Goal: Check status: Check status

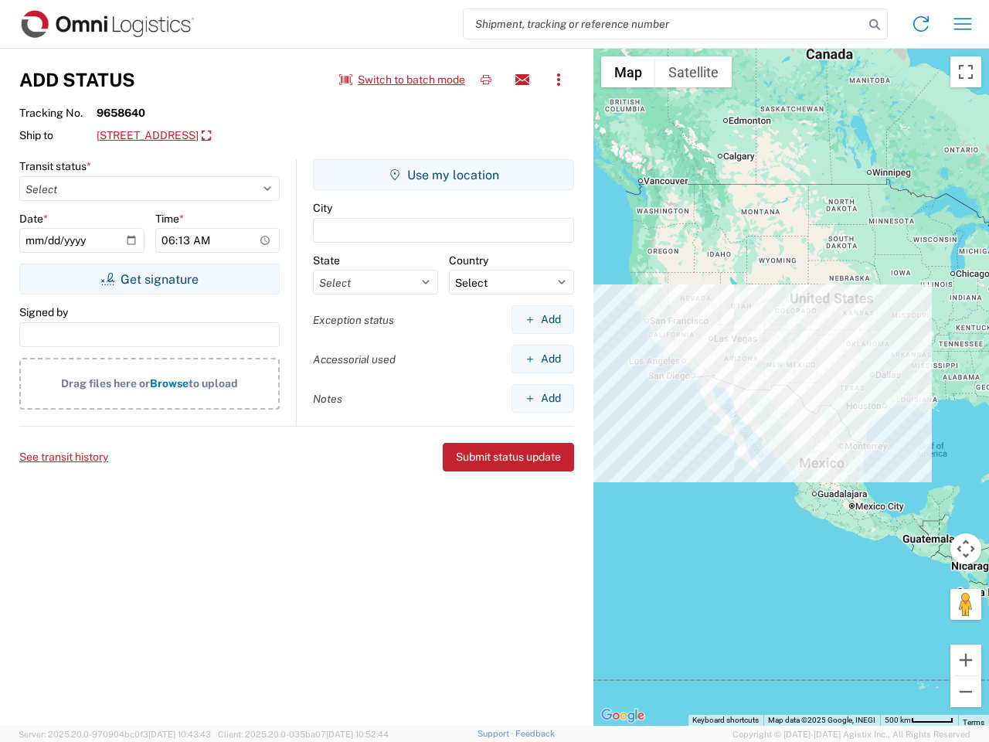
click at [664, 24] on input "search" at bounding box center [664, 23] width 400 height 29
click at [875, 25] on icon at bounding box center [875, 25] width 22 height 22
click at [921, 24] on icon at bounding box center [921, 24] width 25 height 25
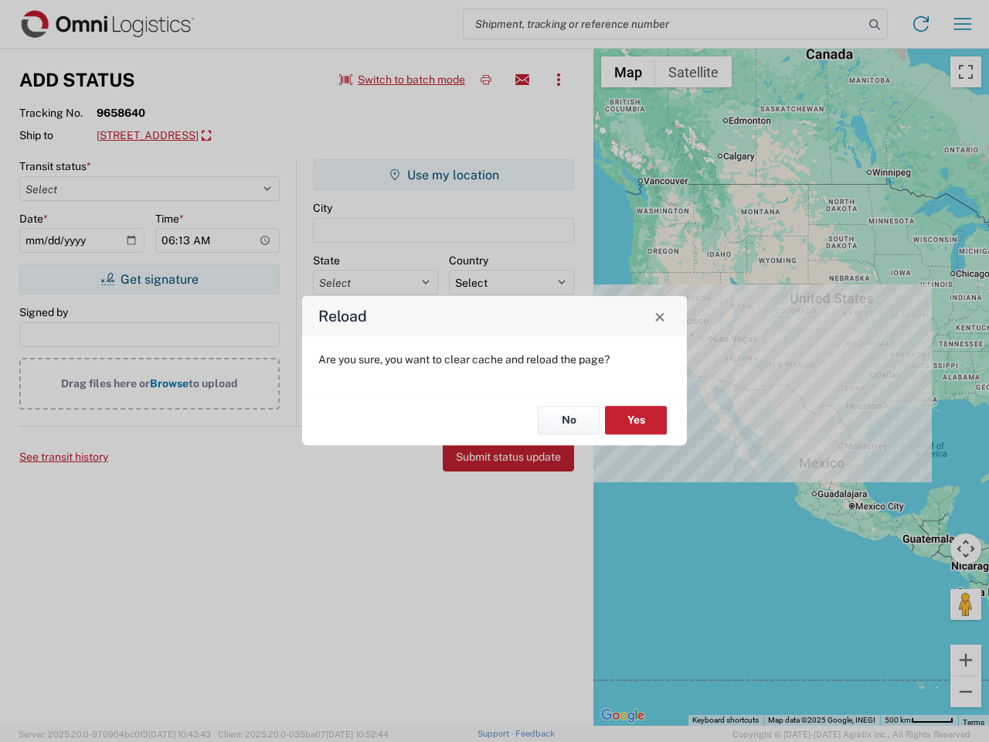
click at [963, 24] on div "Reload Are you sure, you want to clear cache and reload the page? No Yes" at bounding box center [494, 371] width 989 height 742
click at [403, 80] on div "Reload Are you sure, you want to clear cache and reload the page? No Yes" at bounding box center [494, 371] width 989 height 742
click at [486, 80] on div "Reload Are you sure, you want to clear cache and reload the page? No Yes" at bounding box center [494, 371] width 989 height 742
click at [522, 80] on div "Reload Are you sure, you want to clear cache and reload the page? No Yes" at bounding box center [494, 371] width 989 height 742
click at [559, 80] on div "Reload Are you sure, you want to clear cache and reload the page? No Yes" at bounding box center [494, 371] width 989 height 742
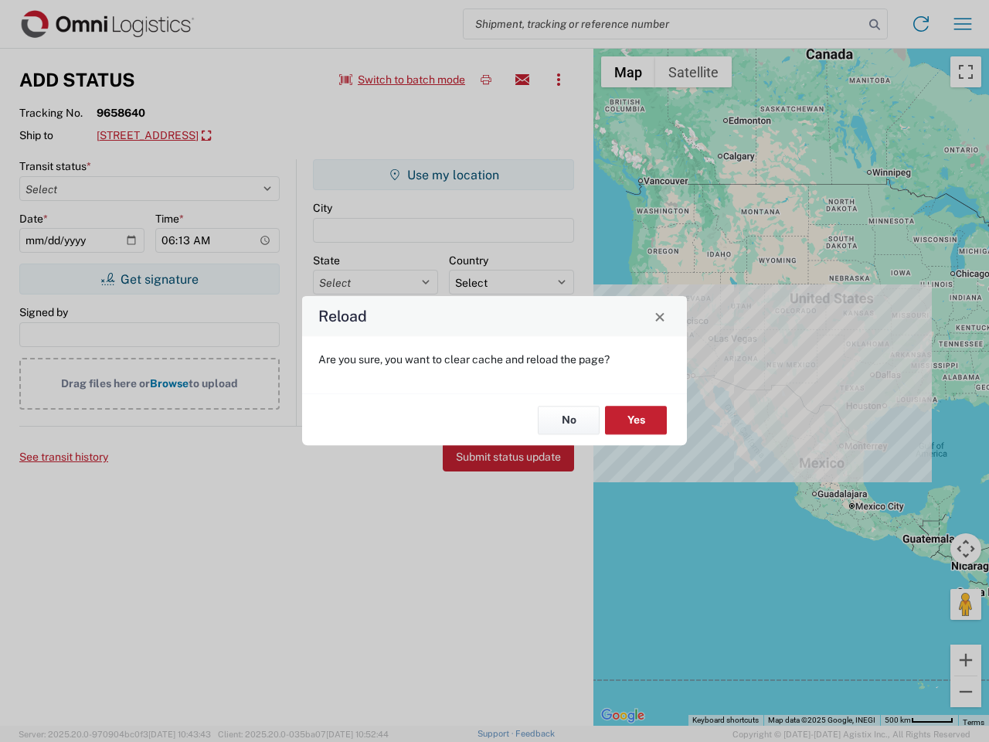
click at [220, 136] on div "Reload Are you sure, you want to clear cache and reload the page? No Yes" at bounding box center [494, 371] width 989 height 742
click at [149, 279] on div "Reload Are you sure, you want to clear cache and reload the page? No Yes" at bounding box center [494, 371] width 989 height 742
